Goal: Information Seeking & Learning: Learn about a topic

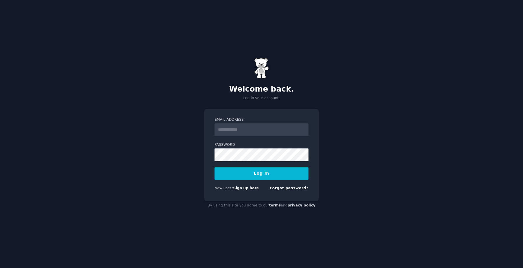
click at [244, 129] on input "Email Address" at bounding box center [261, 129] width 94 height 13
type input "**********"
click at [255, 173] on button "Log In" at bounding box center [261, 173] width 94 height 12
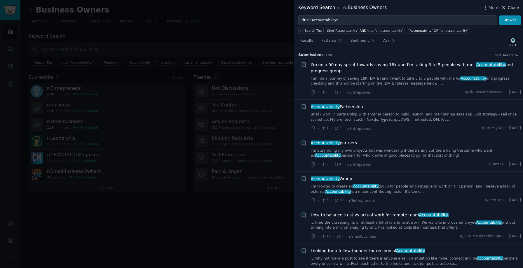
click at [507, 8] on button "Close" at bounding box center [509, 8] width 18 height 6
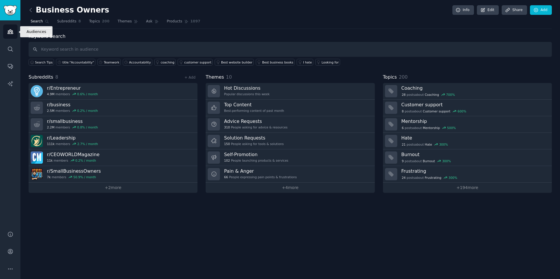
click at [10, 32] on icon "Sidebar" at bounding box center [10, 32] width 5 height 4
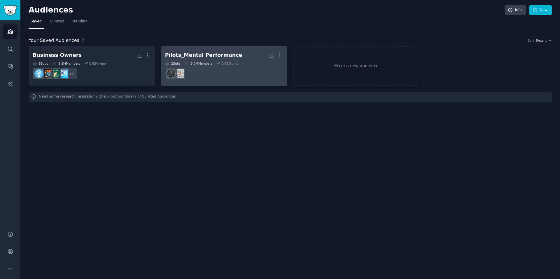
click at [208, 55] on div "Pilots_Mental Performance" at bounding box center [203, 55] width 77 height 7
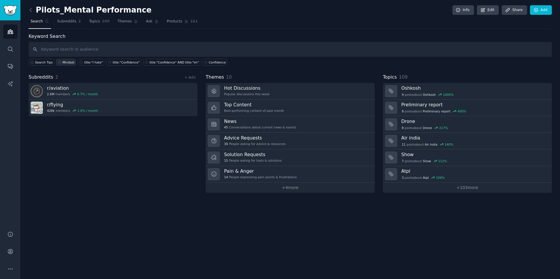
click at [66, 64] on div "Mindset" at bounding box center [68, 62] width 12 height 4
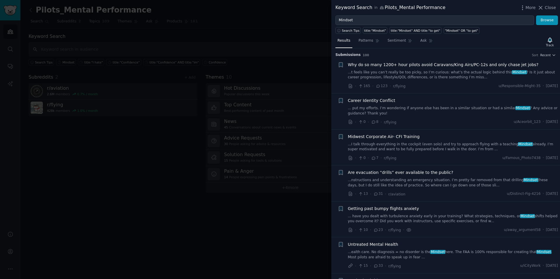
click at [439, 65] on span "Why do so many 1200+ hour pilots avoid Caravans/King Airs/PC-12s and only chase…" at bounding box center [443, 65] width 191 height 6
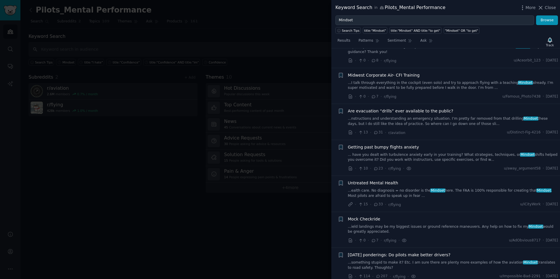
scroll to position [162, 0]
click at [407, 145] on span "Getting past bumpy flights anxiety" at bounding box center [383, 148] width 71 height 6
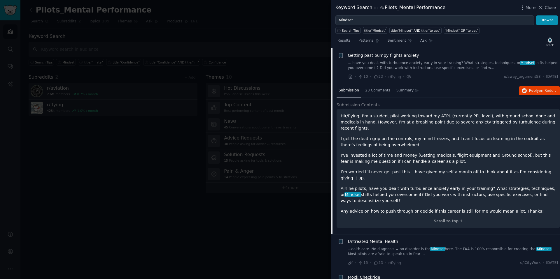
scroll to position [158, 0]
